Goal: Information Seeking & Learning: Learn about a topic

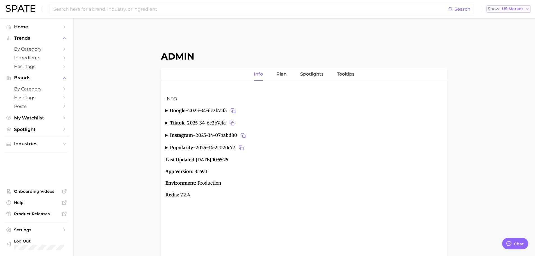
click at [515, 7] on span "US Market" at bounding box center [512, 8] width 21 height 3
click at [508, 67] on button "Global" at bounding box center [506, 69] width 49 height 10
click at [28, 49] on span "by Category" at bounding box center [36, 48] width 45 height 5
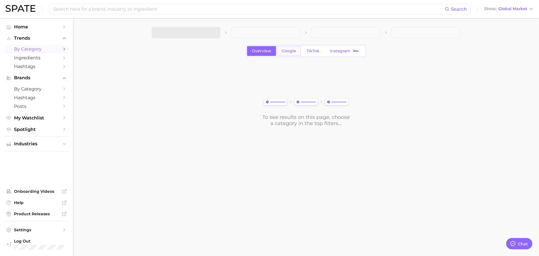
click at [293, 49] on span "Google" at bounding box center [289, 51] width 15 height 5
click at [210, 35] on icon "button" at bounding box center [213, 33] width 6 height 6
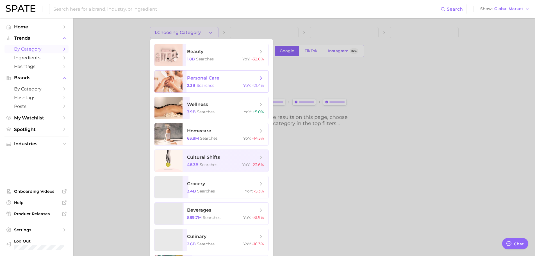
click at [203, 81] on span "personal care 2.3b searches YoY : -21.4%" at bounding box center [226, 82] width 86 height 22
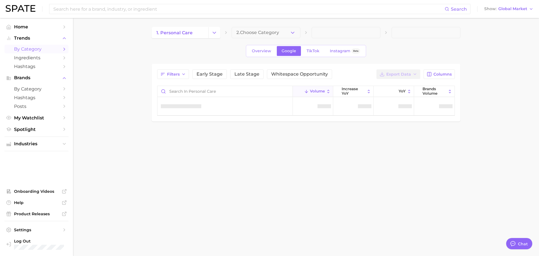
click at [203, 81] on div "Filters Early Stage Late Stage Whitespace Opportunity Export Data Columns Volum…" at bounding box center [306, 92] width 298 height 46
click at [114, 70] on main "1. personal care 2. Choose Category Overview Google TikTok Instagram Beta Filte…" at bounding box center [306, 83] width 466 height 131
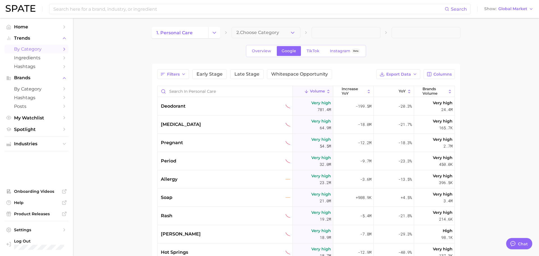
type textarea "x"
click at [258, 49] on span "Overview" at bounding box center [259, 51] width 19 height 5
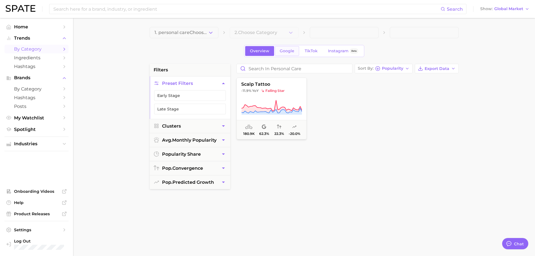
click at [288, 51] on span "Google" at bounding box center [287, 51] width 15 height 5
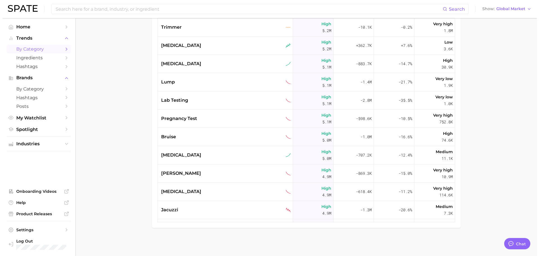
scroll to position [1019, 0]
click at [201, 44] on div "measles" at bounding box center [224, 45] width 130 height 7
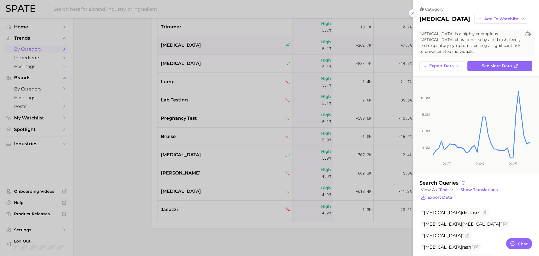
scroll to position [51, 0]
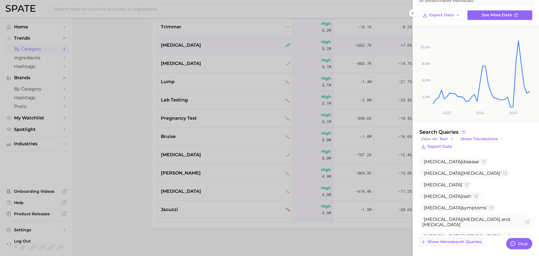
click at [456, 242] on span "Show more search queries" at bounding box center [455, 241] width 54 height 5
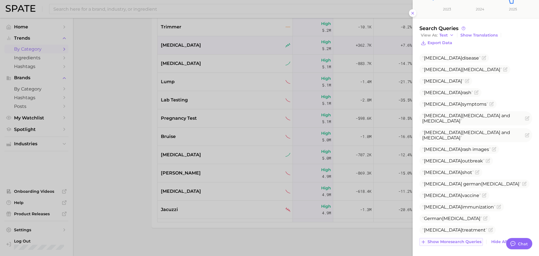
click at [450, 242] on span "Show more search queries" at bounding box center [455, 241] width 54 height 5
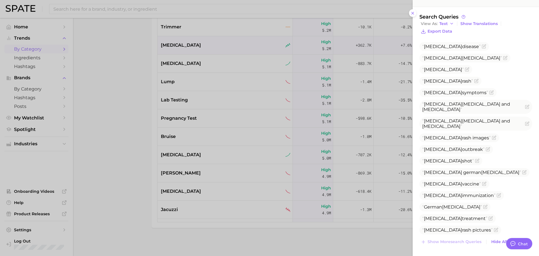
click at [452, 239] on span "measles" at bounding box center [460, 241] width 38 height 5
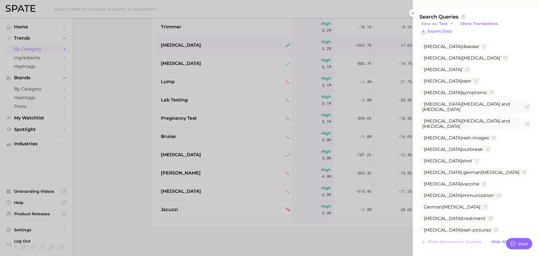
click at [499, 139] on ul "Measles disease Rubeola measles Measles Measles rash Measles symptoms Measles m…" at bounding box center [476, 167] width 113 height 250
click at [118, 149] on div at bounding box center [269, 128] width 539 height 256
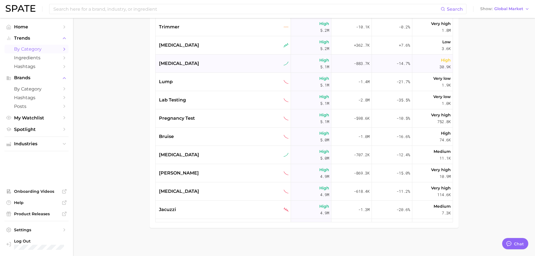
click at [181, 71] on div "omeprazole" at bounding box center [223, 63] width 135 height 18
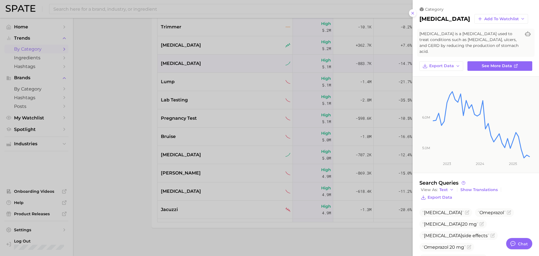
scroll to position [74, 0]
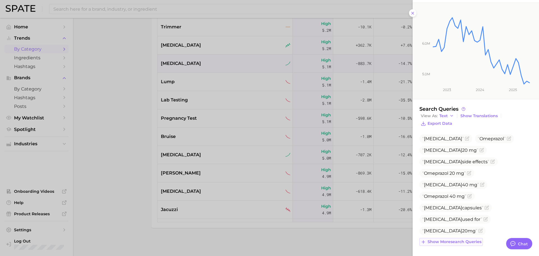
click at [455, 241] on span "Show more search queries" at bounding box center [455, 241] width 54 height 5
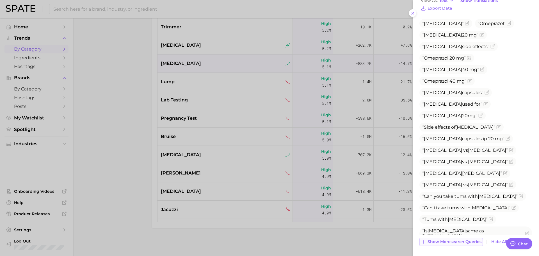
click at [451, 242] on span "Show more search queries" at bounding box center [455, 241] width 54 height 5
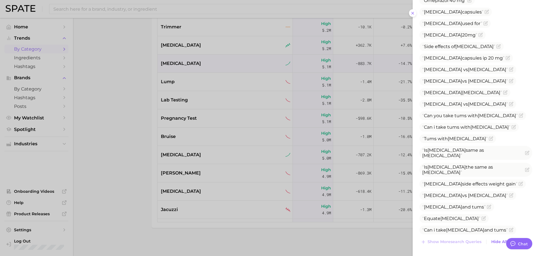
click at [183, 90] on div at bounding box center [269, 128] width 539 height 256
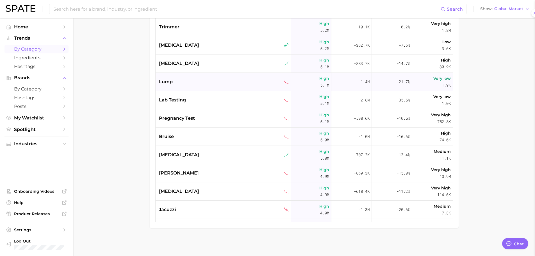
click at [182, 89] on div "lump" at bounding box center [223, 82] width 135 height 18
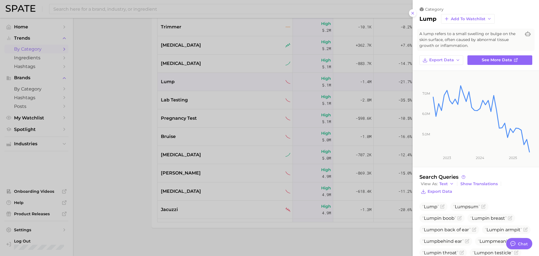
scroll to position [33, 0]
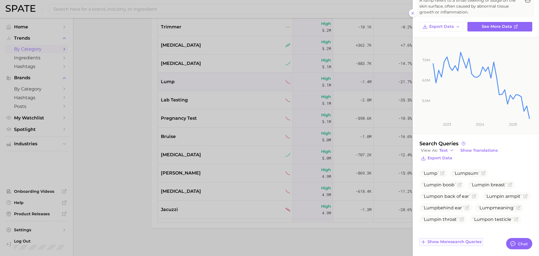
click at [449, 238] on button "Show more search queries" at bounding box center [451, 242] width 63 height 8
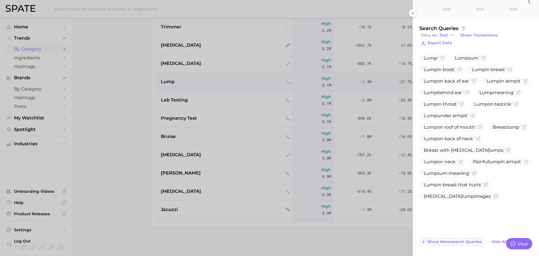
click at [455, 240] on span "Show more search queries" at bounding box center [455, 241] width 54 height 5
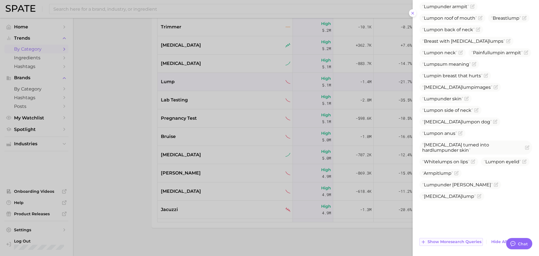
click at [447, 242] on span "Show more search queries" at bounding box center [455, 241] width 54 height 5
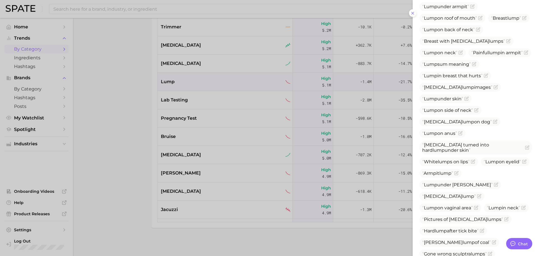
scroll to position [338, 0]
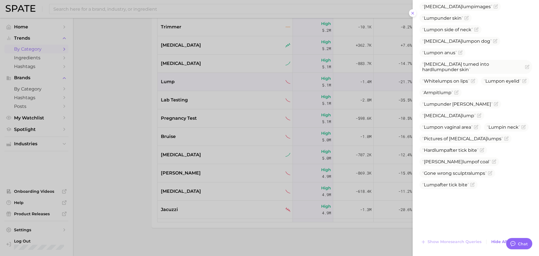
click at [188, 99] on div at bounding box center [269, 128] width 539 height 256
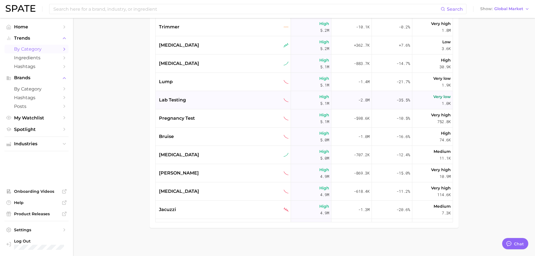
click at [180, 104] on div "lab testing" at bounding box center [223, 100] width 135 height 18
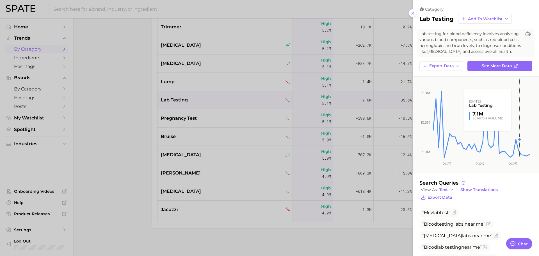
scroll to position [80, 0]
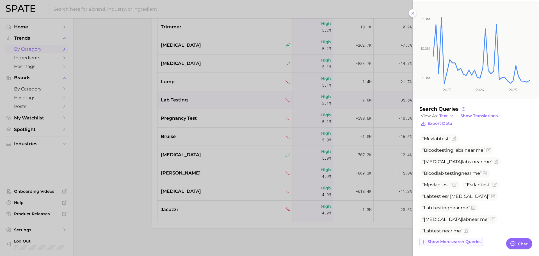
click at [473, 243] on span "Show more search queries" at bounding box center [455, 241] width 54 height 5
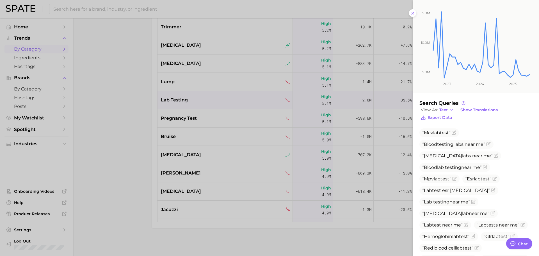
scroll to position [172, 0]
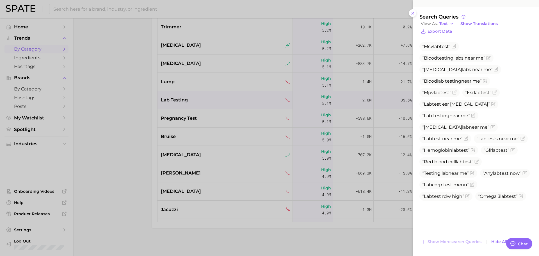
click at [214, 121] on div at bounding box center [269, 128] width 539 height 256
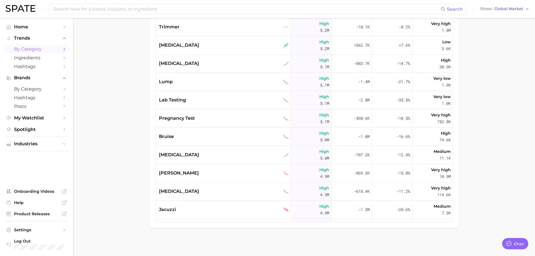
click at [214, 121] on div "pregnancy test" at bounding box center [224, 118] width 130 height 7
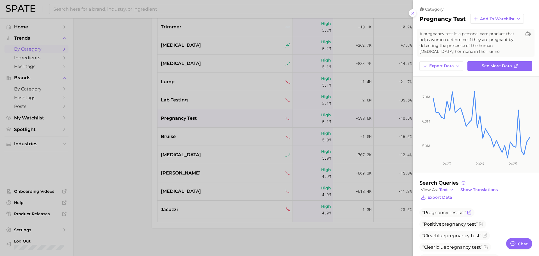
scroll to position [85, 0]
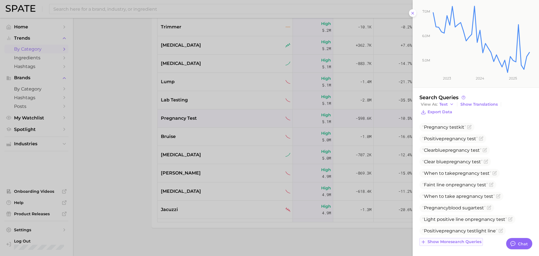
click at [462, 242] on span "Show more search queries" at bounding box center [455, 241] width 54 height 5
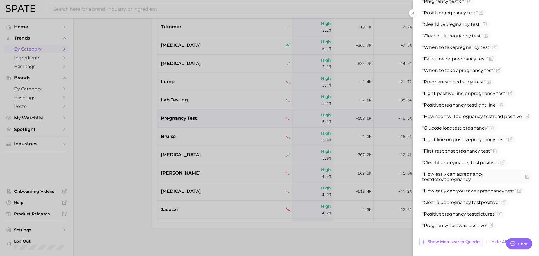
click at [460, 243] on span "Show more search queries" at bounding box center [455, 241] width 54 height 5
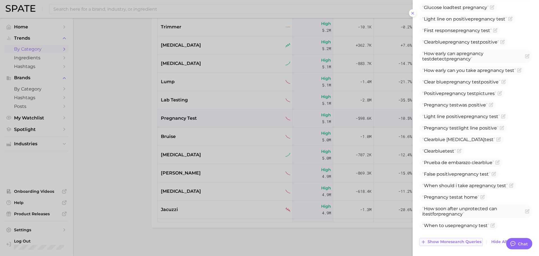
click at [452, 242] on span "Show more search queries" at bounding box center [455, 241] width 54 height 5
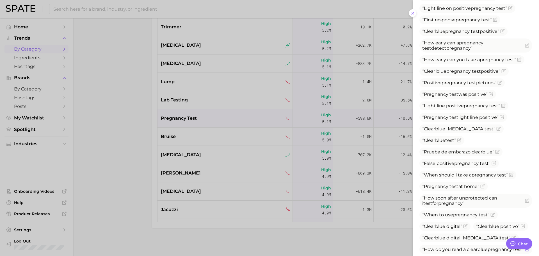
scroll to position [446, 0]
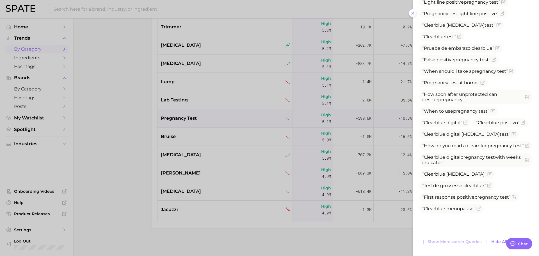
click at [200, 169] on div at bounding box center [269, 128] width 539 height 256
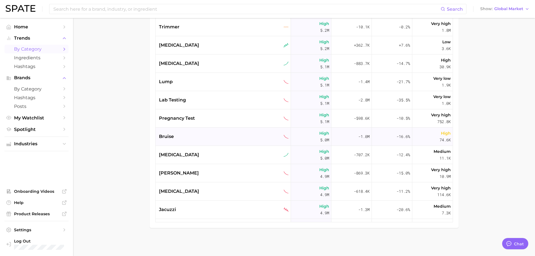
click at [183, 131] on div "bruise" at bounding box center [223, 137] width 135 height 18
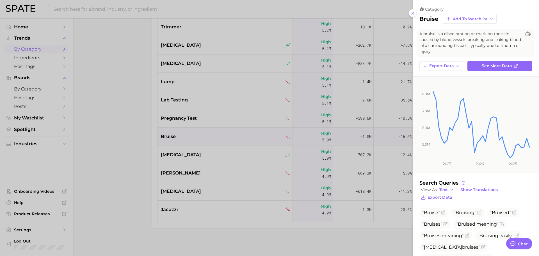
scroll to position [39, 0]
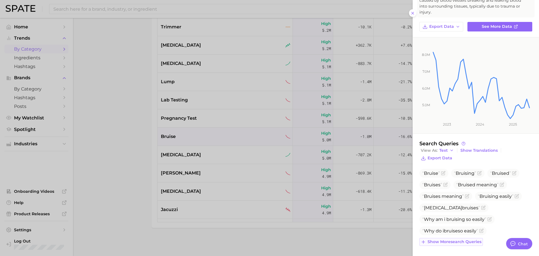
click at [470, 241] on span "Show more search queries" at bounding box center [455, 241] width 54 height 5
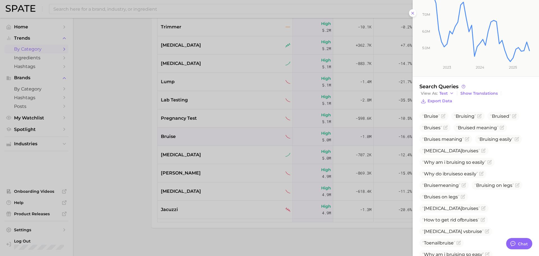
scroll to position [137, 0]
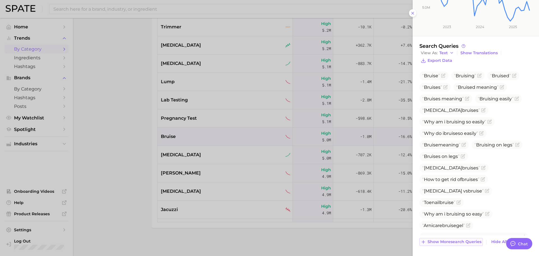
click at [464, 244] on span "Show more search queries" at bounding box center [455, 241] width 54 height 5
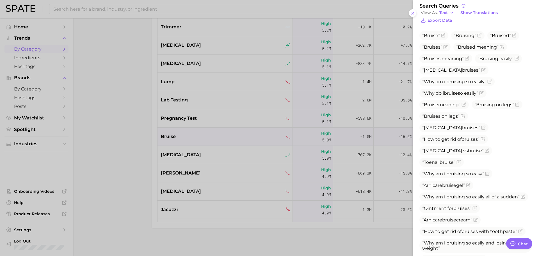
scroll to position [211, 0]
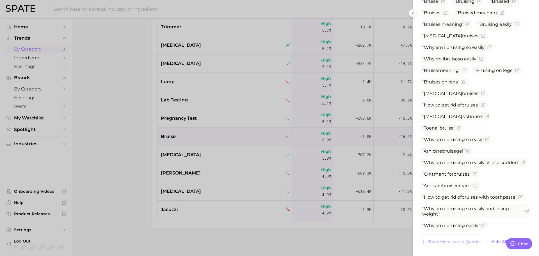
click at [173, 118] on div at bounding box center [269, 128] width 539 height 256
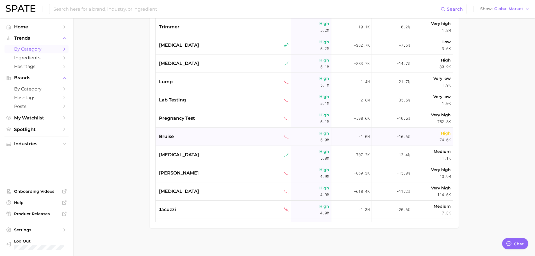
click at [184, 135] on div "bruise" at bounding box center [224, 136] width 130 height 7
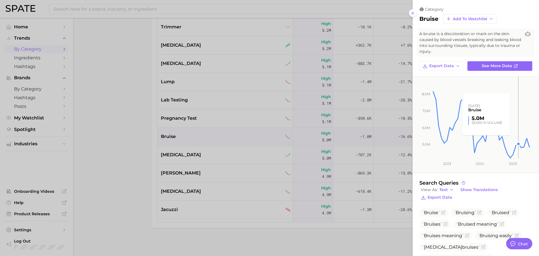
scroll to position [39, 0]
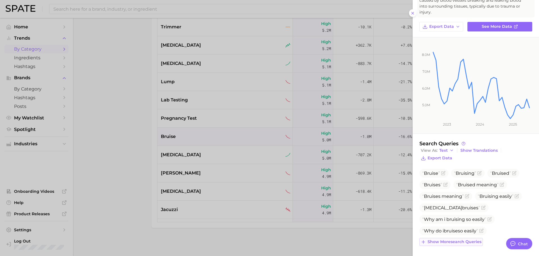
click at [445, 244] on span "Show more search queries" at bounding box center [455, 241] width 54 height 5
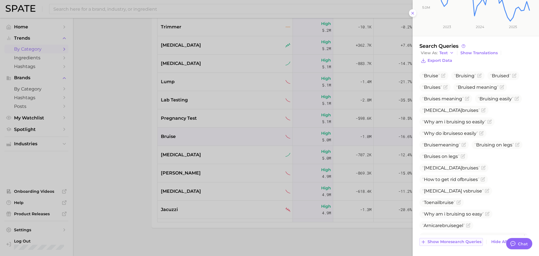
click at [447, 239] on span "Show more search queries" at bounding box center [455, 241] width 54 height 5
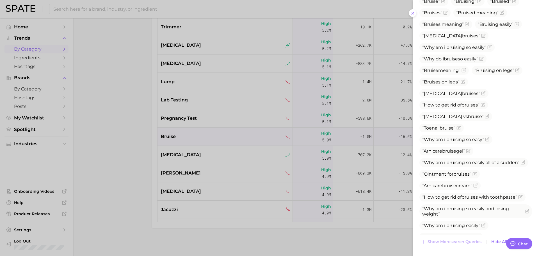
click at [481, 233] on span "Toothpaste for bruise s" at bounding box center [451, 237] width 63 height 9
click at [480, 235] on icon "Flag as miscategorized or irrelevant" at bounding box center [478, 236] width 3 height 3
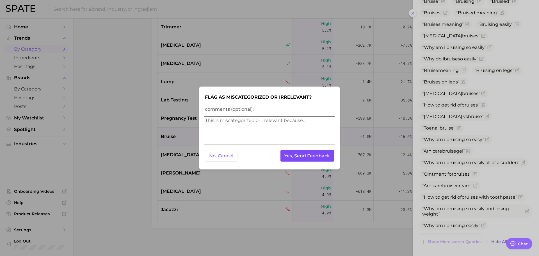
click at [323, 156] on button "Yes, Send Feedback" at bounding box center [308, 156] width 54 height 12
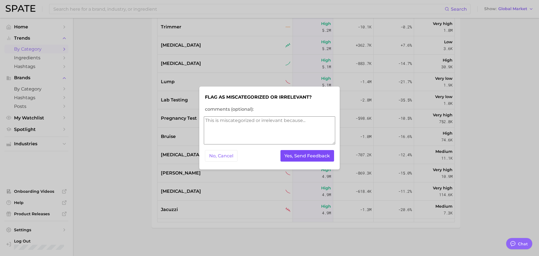
click at [323, 156] on button "Yes, Send Feedback" at bounding box center [308, 156] width 54 height 12
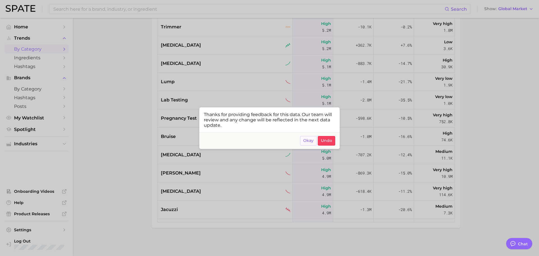
click at [306, 140] on span "Okay" at bounding box center [308, 140] width 10 height 5
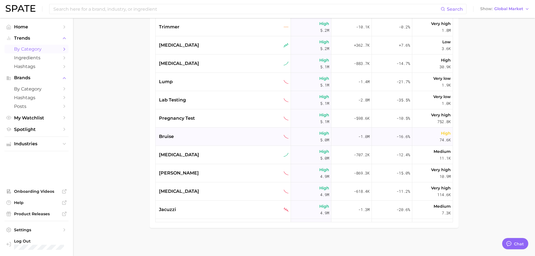
click at [190, 132] on div "bruise" at bounding box center [223, 137] width 135 height 18
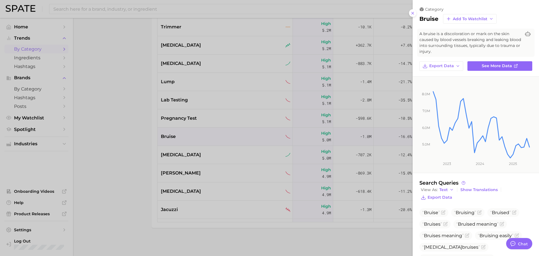
scroll to position [39, 0]
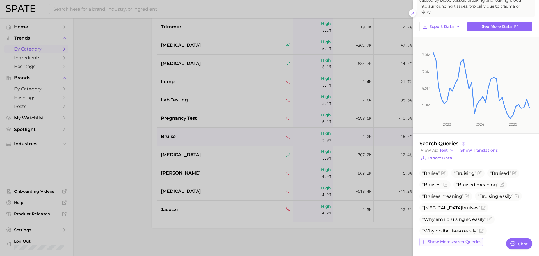
click at [460, 243] on span "Show more search queries" at bounding box center [455, 241] width 54 height 5
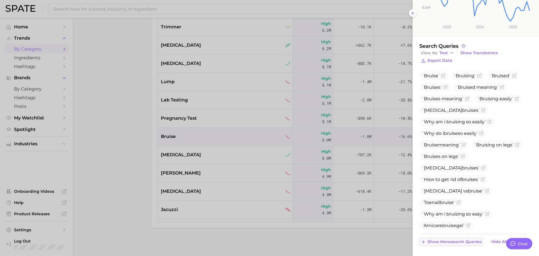
click at [453, 241] on span "Show more search queries" at bounding box center [455, 241] width 54 height 5
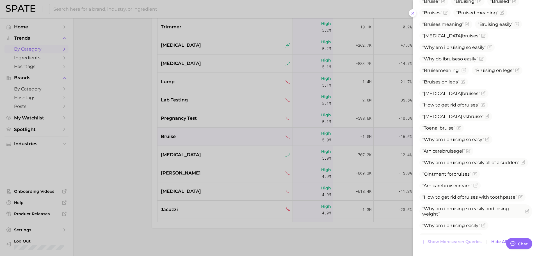
click at [441, 234] on span "Toothpaste for bruise s" at bounding box center [448, 236] width 52 height 5
copy div "Toothpaste for bruise s Show more search queries"
click at [352, 149] on div at bounding box center [269, 128] width 539 height 256
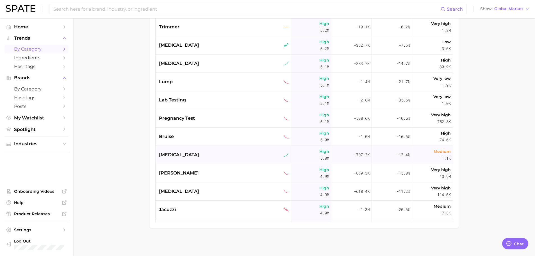
click at [175, 154] on span "tinnitus" at bounding box center [179, 154] width 40 height 7
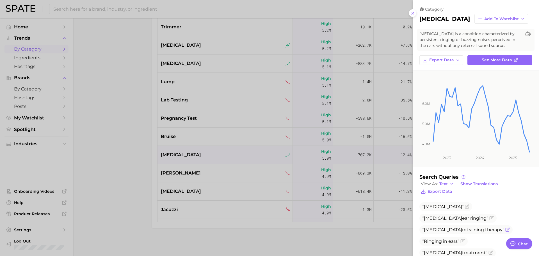
scroll to position [56, 0]
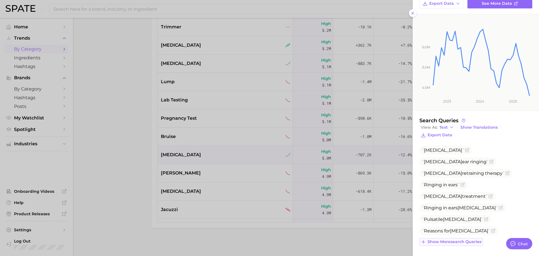
click at [453, 243] on span "Show more search queries" at bounding box center [455, 241] width 54 height 5
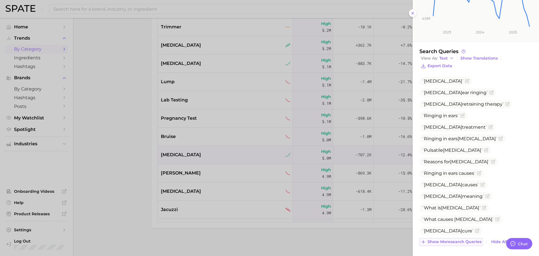
click at [449, 242] on span "Show more search queries" at bounding box center [455, 241] width 54 height 5
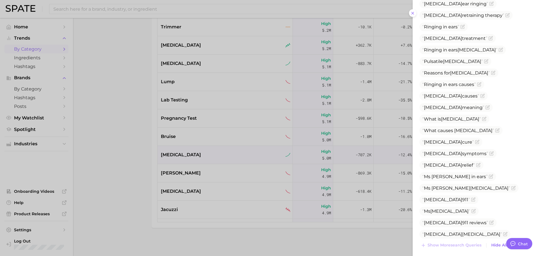
scroll to position [218, 0]
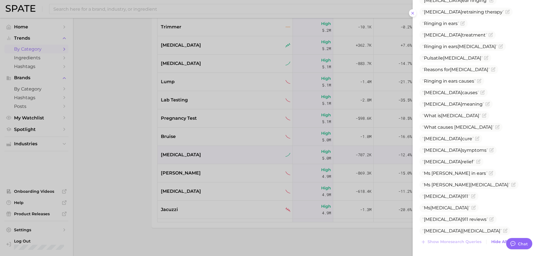
drag, startPoint x: 449, startPoint y: 231, endPoint x: 420, endPoint y: 232, distance: 28.7
copy span "Tinnitus 911"
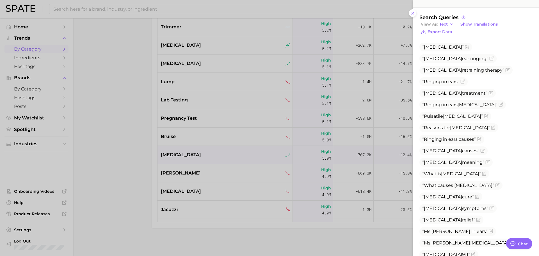
scroll to position [159, 0]
copy span "Wellbutrin tinnitus"
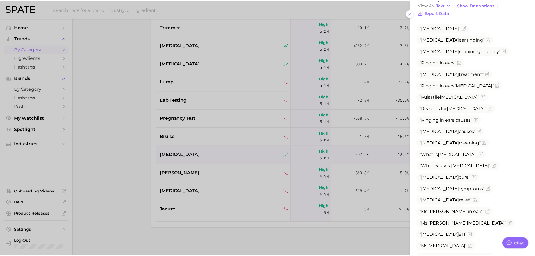
scroll to position [218, 0]
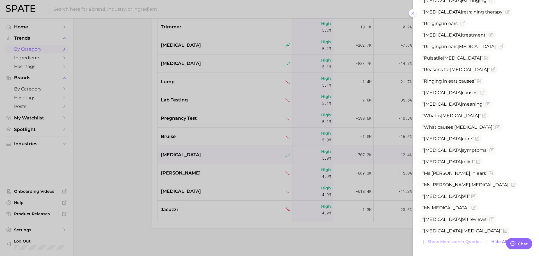
click at [194, 136] on div at bounding box center [269, 128] width 539 height 256
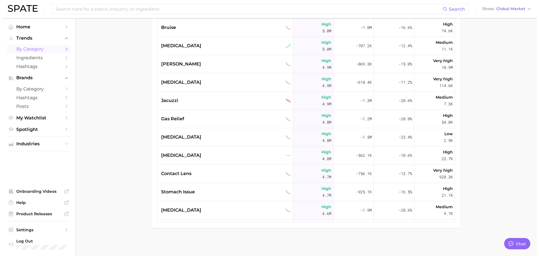
scroll to position [1129, 0]
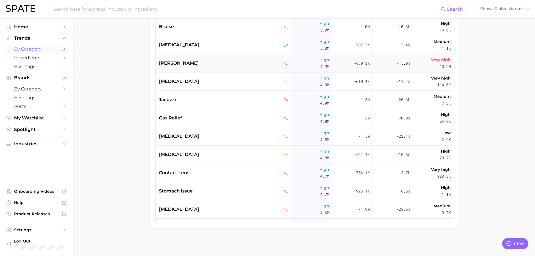
click at [195, 65] on div "shaver" at bounding box center [224, 63] width 130 height 7
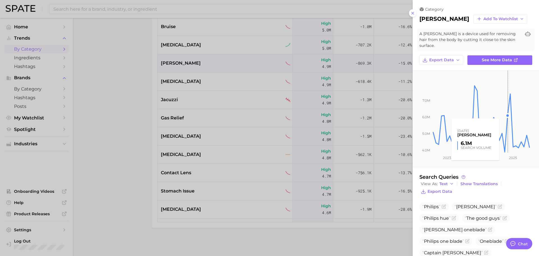
scroll to position [28, 0]
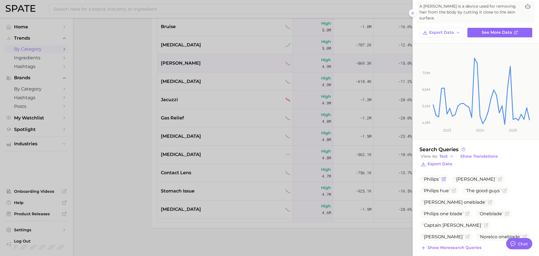
click at [429, 176] on span "Philips" at bounding box center [431, 178] width 18 height 5
copy span "Philips"
click at [467, 244] on button "Show more search queries" at bounding box center [451, 248] width 63 height 8
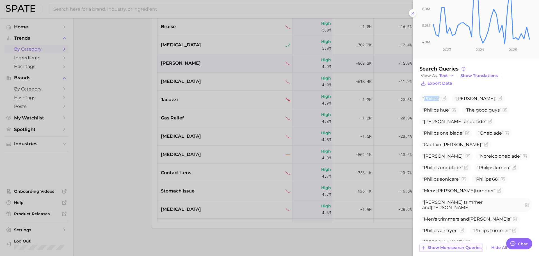
click at [452, 245] on span "Show more search queries" at bounding box center [455, 247] width 54 height 5
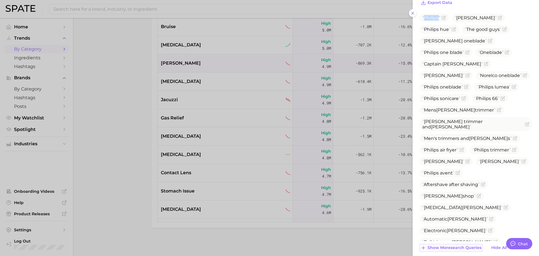
click at [445, 245] on span "Show more search queries" at bounding box center [455, 247] width 54 height 5
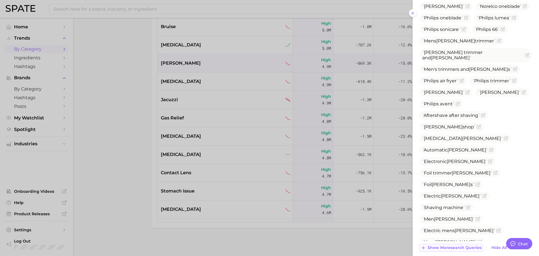
click at [440, 245] on span "Show more search queries" at bounding box center [455, 247] width 54 height 5
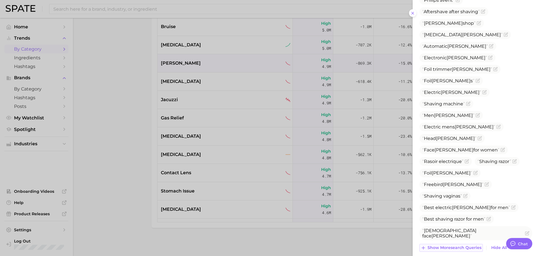
click at [436, 245] on span "Show more search queries" at bounding box center [455, 247] width 54 height 5
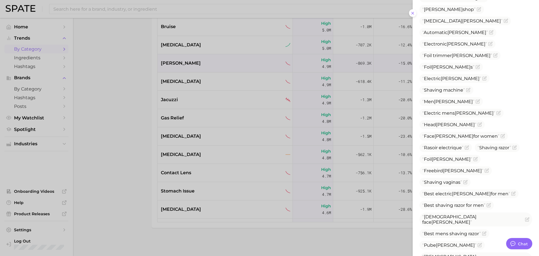
scroll to position [408, 0]
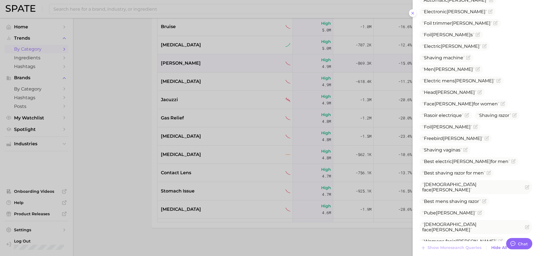
click at [226, 114] on div at bounding box center [269, 128] width 539 height 256
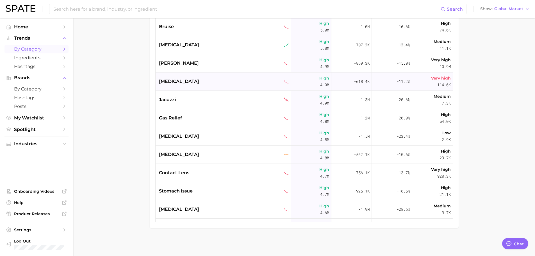
click at [194, 80] on span "irritable bowel syndrome" at bounding box center [179, 81] width 40 height 7
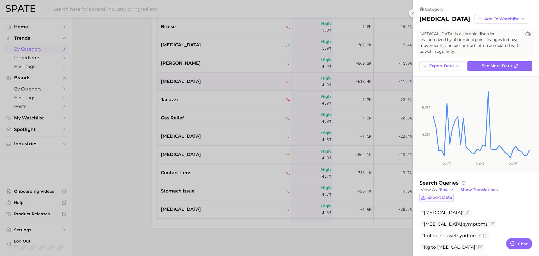
scroll to position [47, 0]
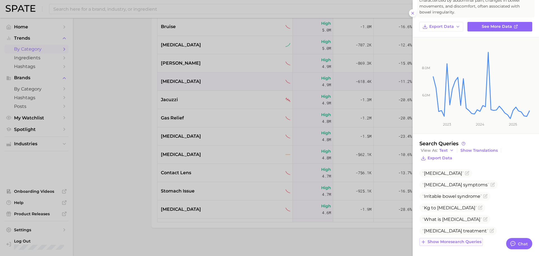
click at [452, 239] on span "Show more search queries" at bounding box center [455, 241] width 54 height 5
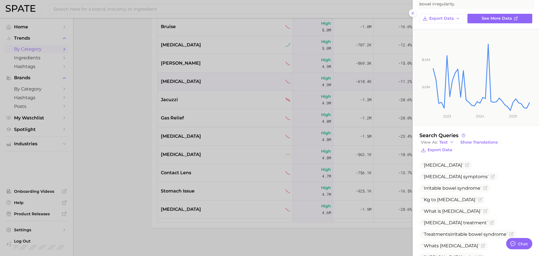
scroll to position [140, 0]
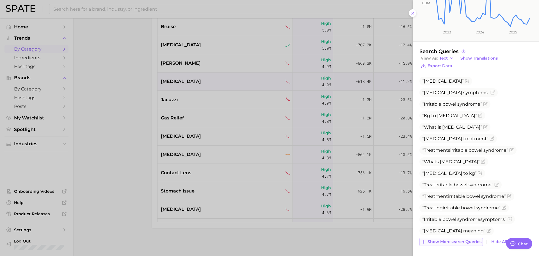
click at [451, 239] on span "Show more search queries" at bounding box center [455, 241] width 54 height 5
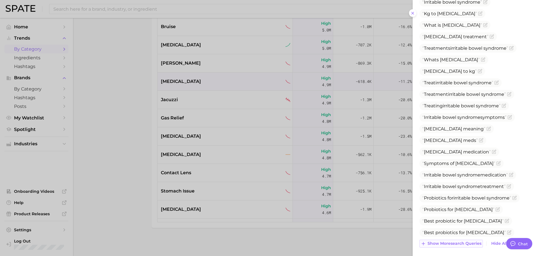
scroll to position [243, 0]
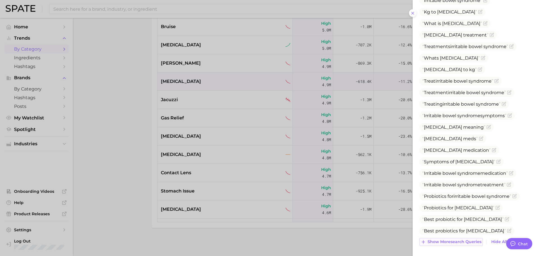
click at [451, 239] on span "Show more search queries" at bounding box center [455, 241] width 54 height 5
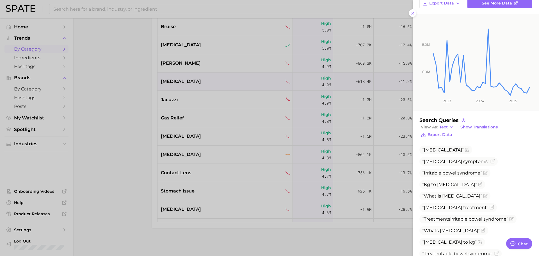
scroll to position [62, 0]
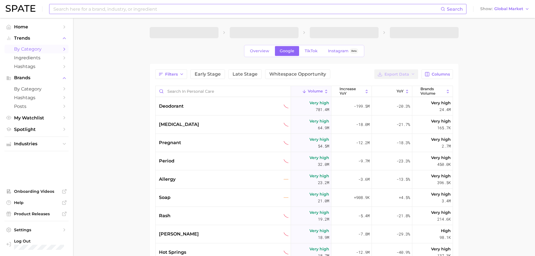
click at [179, 8] on input at bounding box center [247, 9] width 388 height 10
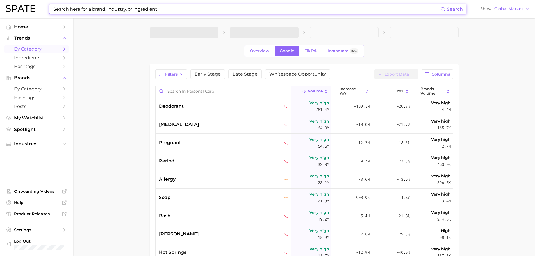
paste input "#lipo"
type input "#lipo"
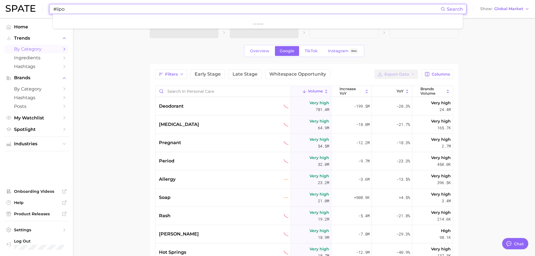
type textarea "x"
type input "#lipo"
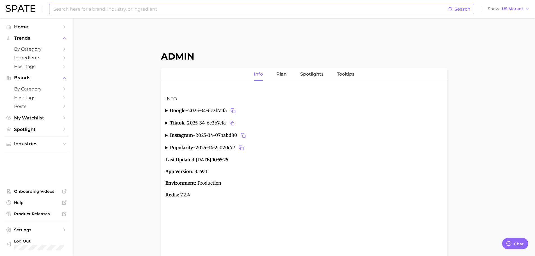
click at [118, 10] on input at bounding box center [251, 9] width 396 height 10
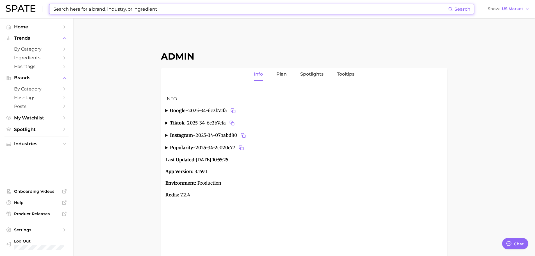
paste input "#lipo"
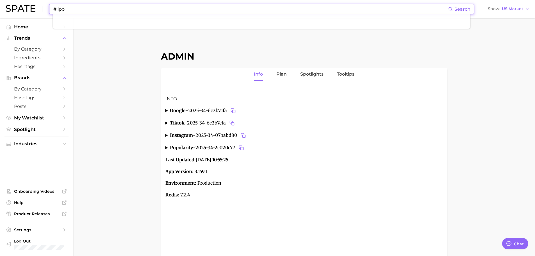
type input "#lipo"
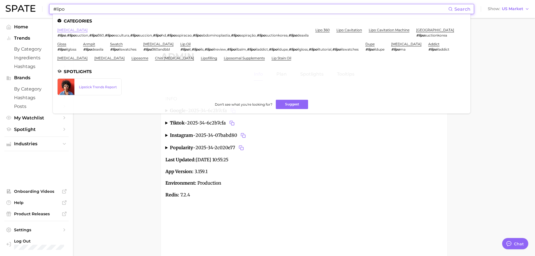
click at [70, 29] on link "liposuction" at bounding box center [72, 30] width 30 height 4
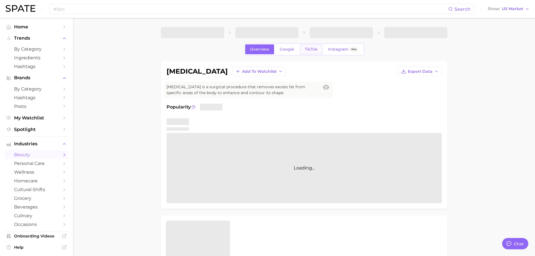
click at [308, 49] on span "TikTok" at bounding box center [311, 49] width 13 height 5
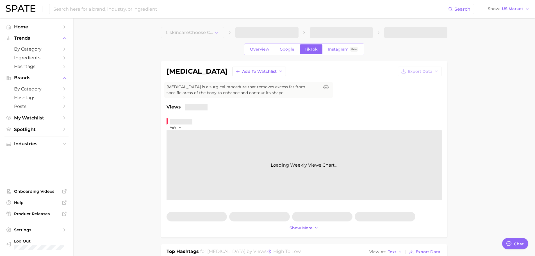
type textarea "x"
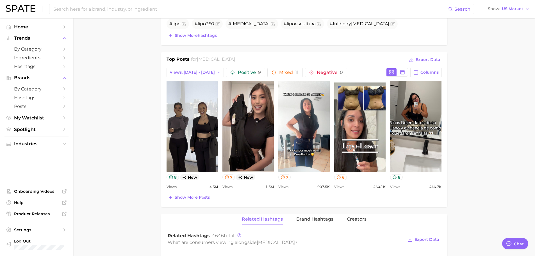
scroll to position [241, 0]
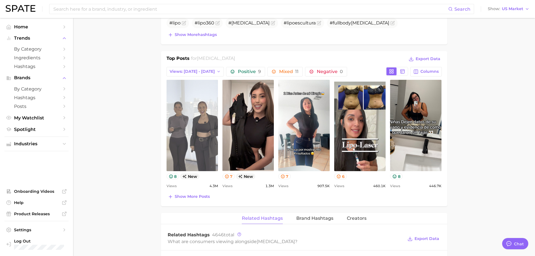
drag, startPoint x: 203, startPoint y: 111, endPoint x: 193, endPoint y: 111, distance: 9.6
click at [193, 111] on link "view post on TikTok" at bounding box center [192, 125] width 51 height 91
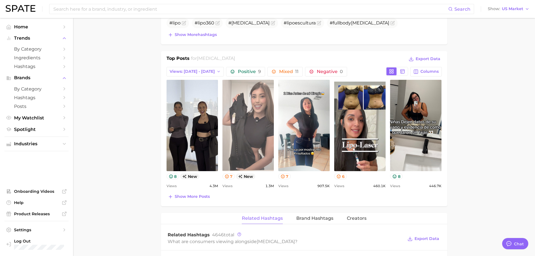
click at [252, 127] on link "view post on TikTok" at bounding box center [247, 125] width 51 height 91
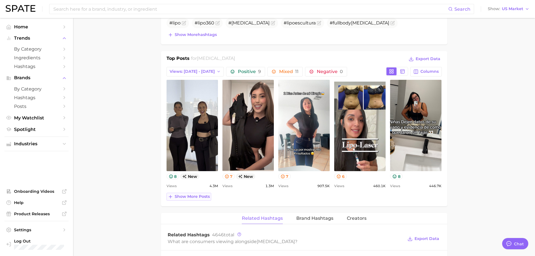
click at [192, 195] on span "Show more posts" at bounding box center [192, 196] width 35 height 5
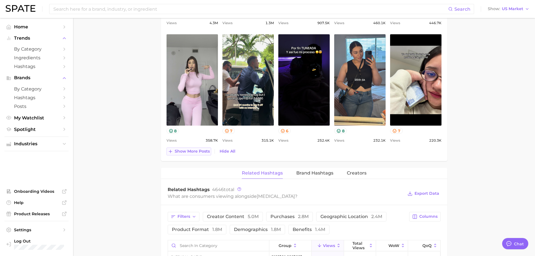
scroll to position [404, 0]
click at [504, 11] on button "Show US Market" at bounding box center [509, 8] width 44 height 7
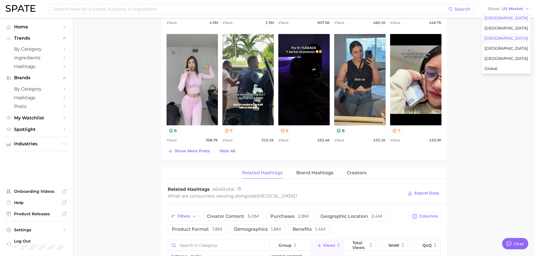
click at [503, 40] on span "France" at bounding box center [507, 38] width 44 height 5
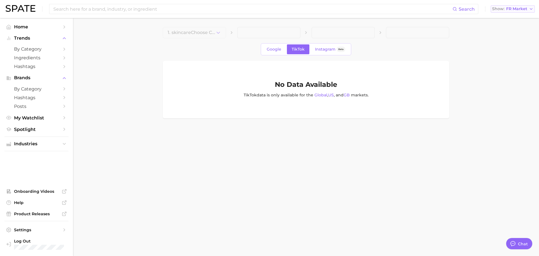
click at [516, 8] on span "FR Market" at bounding box center [516, 8] width 21 height 3
click at [502, 67] on span "Global" at bounding box center [495, 68] width 13 height 5
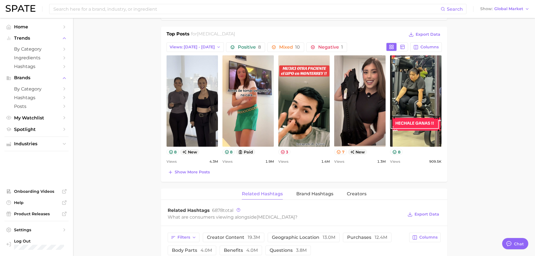
scroll to position [266, 0]
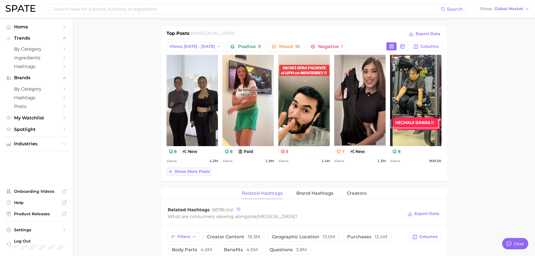
click at [197, 172] on span "Show more posts" at bounding box center [192, 171] width 35 height 5
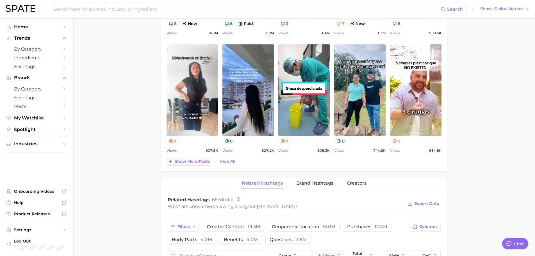
scroll to position [395, 0]
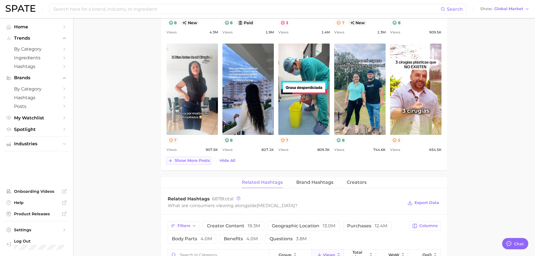
click at [188, 161] on span "Show more posts" at bounding box center [192, 160] width 35 height 5
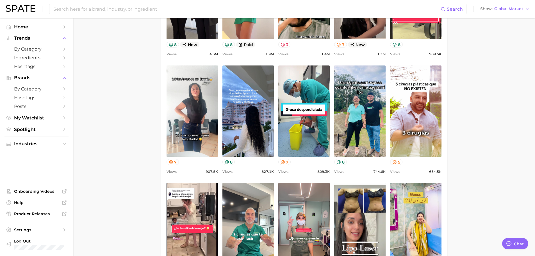
scroll to position [365, 0]
